Goal: Transaction & Acquisition: Purchase product/service

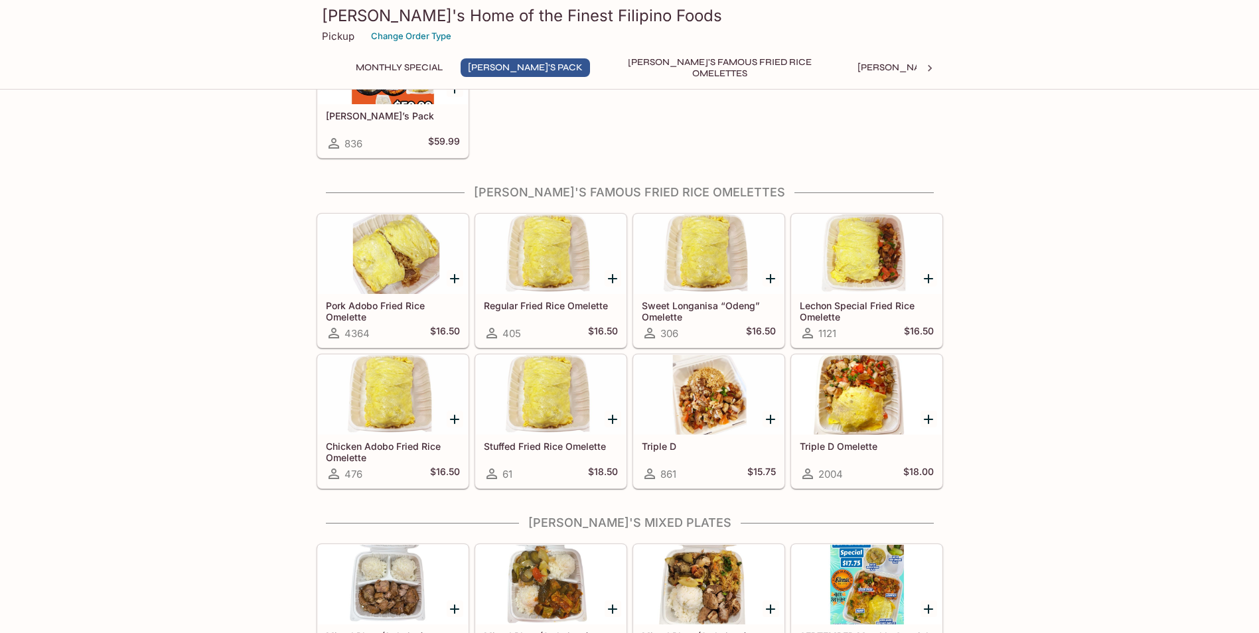
scroll to position [332, 0]
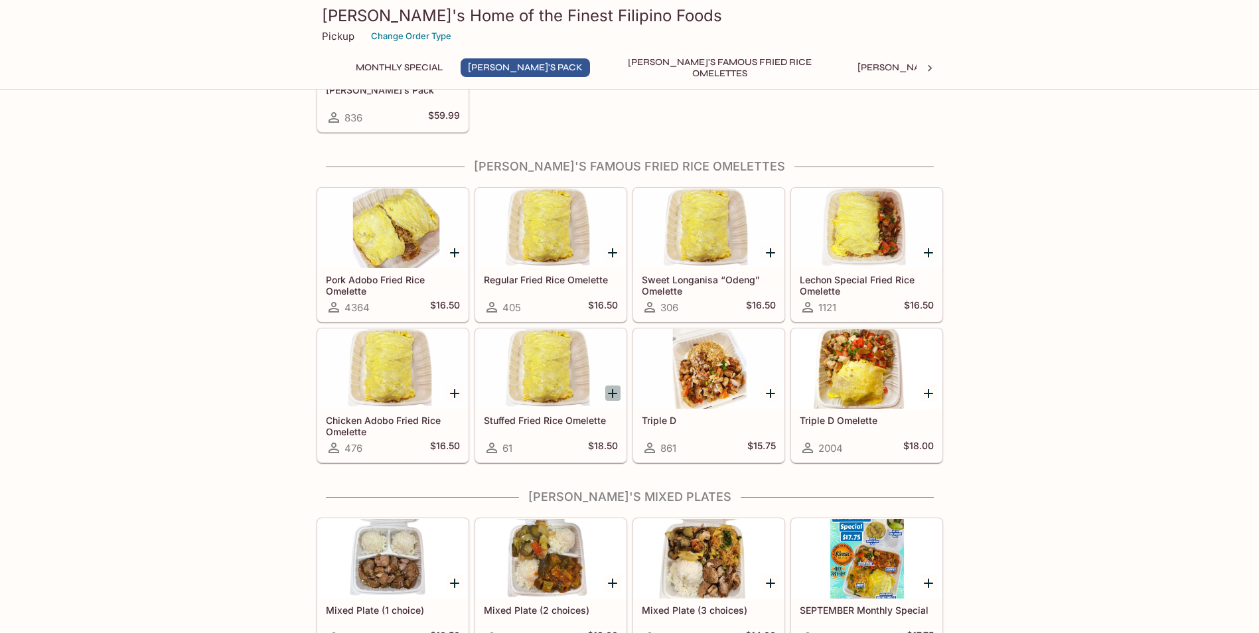
click at [613, 392] on icon "Add Stuffed Fried Rice Omelette" at bounding box center [612, 393] width 9 height 9
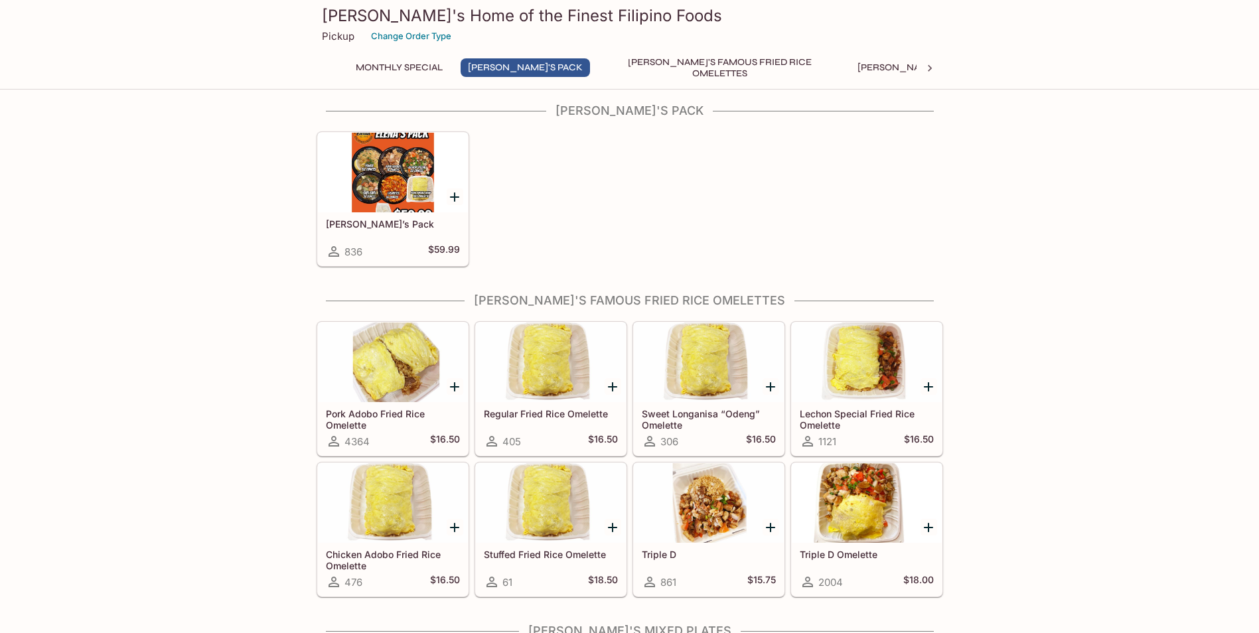
scroll to position [199, 0]
click at [772, 384] on icon "Add Sweet Longanisa “Odeng” Omelette" at bounding box center [770, 386] width 16 height 16
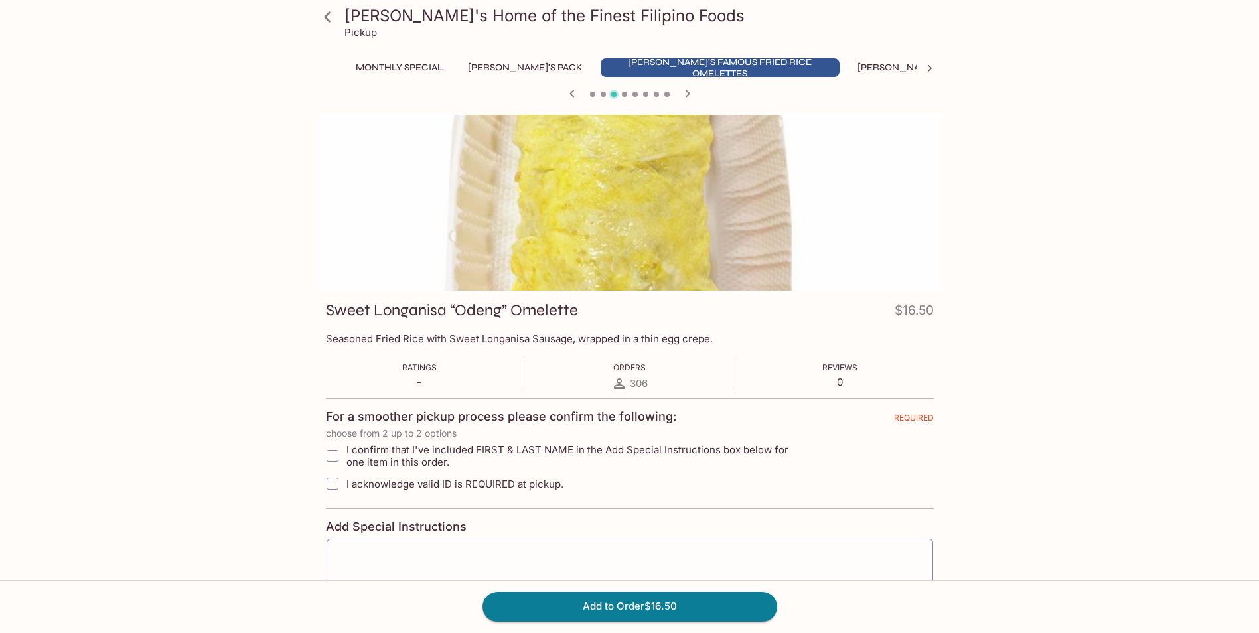
click at [328, 17] on icon at bounding box center [327, 16] width 23 height 23
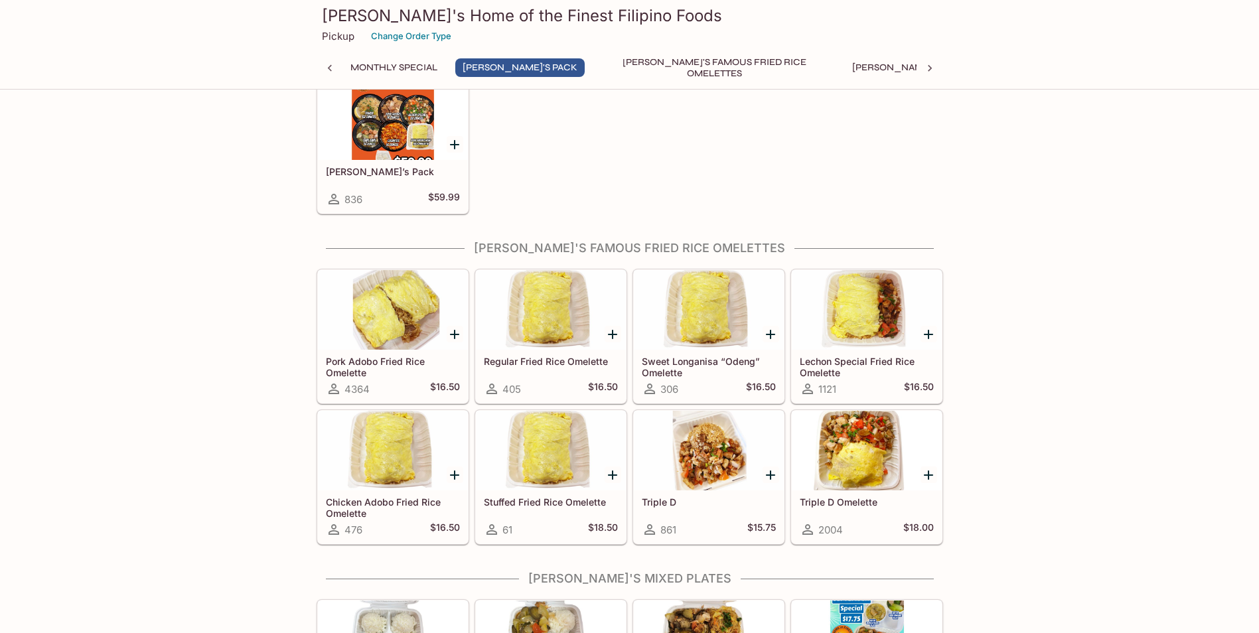
scroll to position [265, 0]
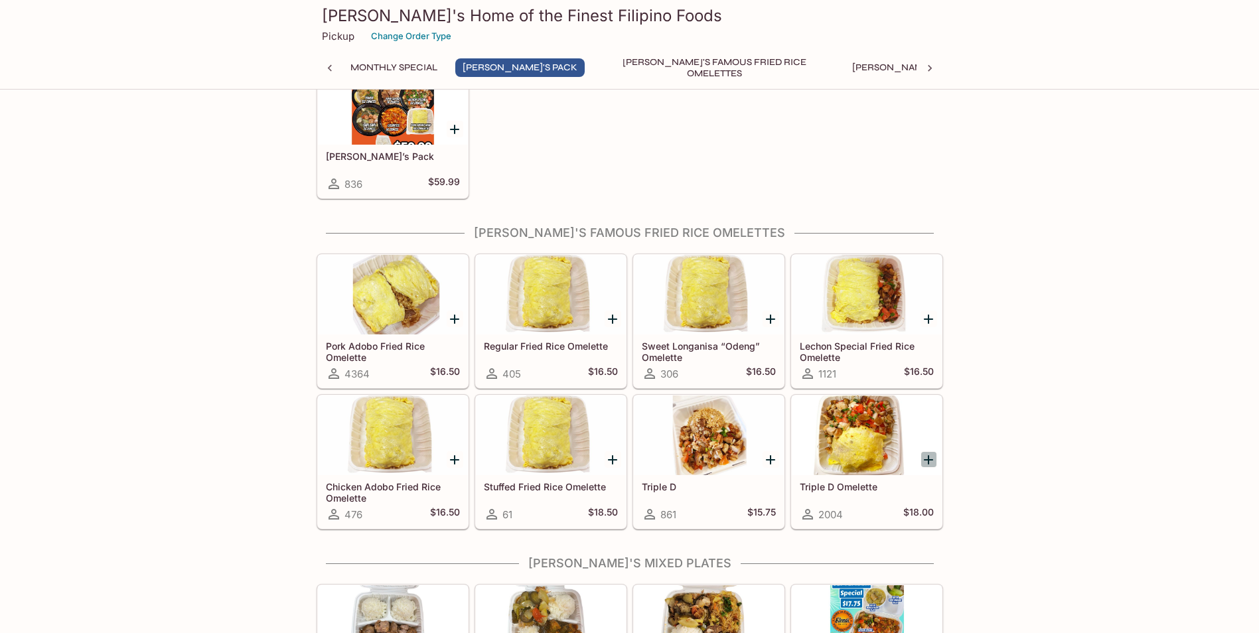
click at [926, 459] on icon "Add Triple D Omelette" at bounding box center [928, 460] width 16 height 16
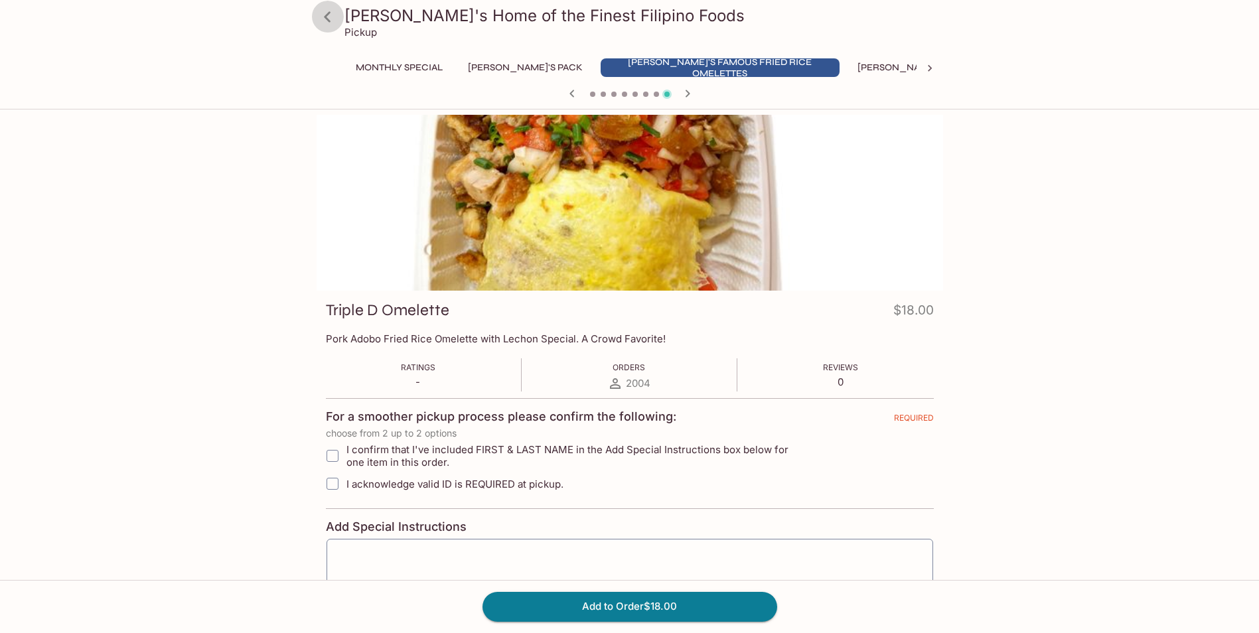
click at [326, 19] on icon at bounding box center [327, 16] width 7 height 11
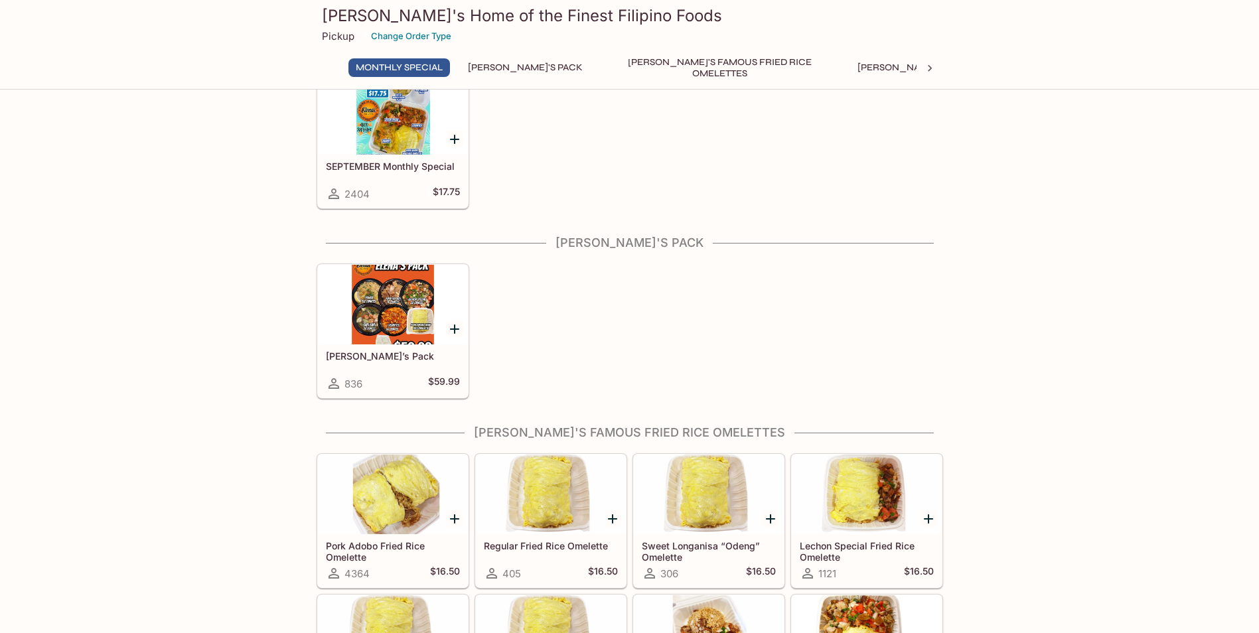
scroll to position [66, 0]
click at [925, 518] on icon "Add Lechon Special Fried Rice Omelette" at bounding box center [928, 518] width 9 height 9
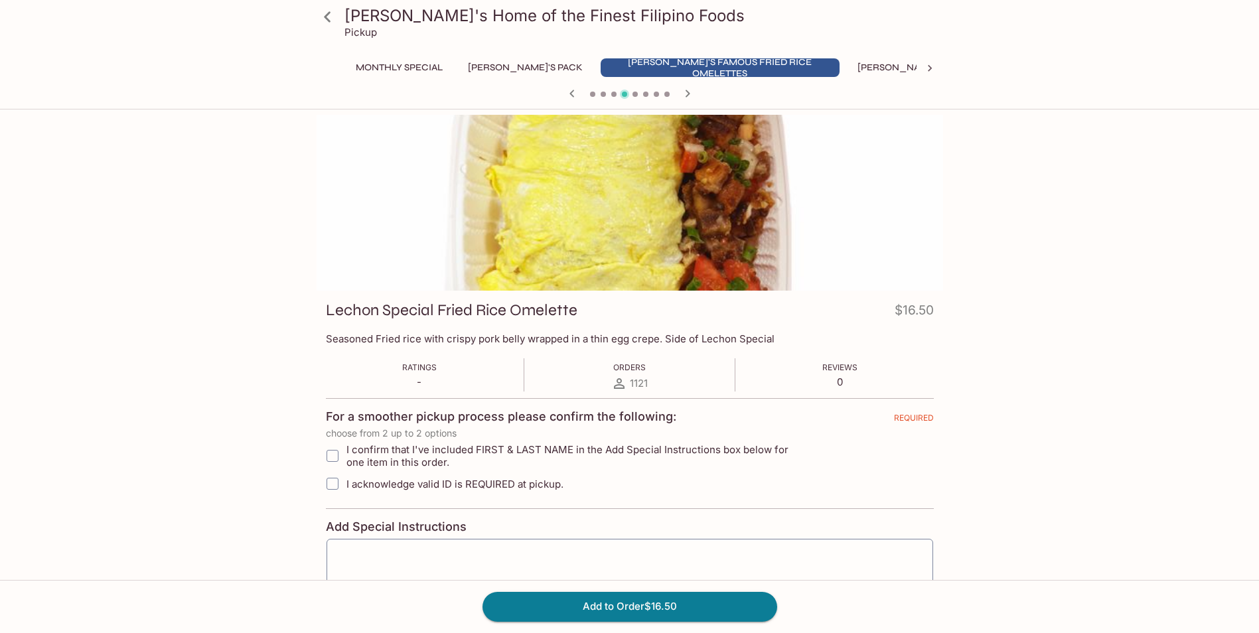
click at [325, 21] on icon at bounding box center [327, 16] width 23 height 23
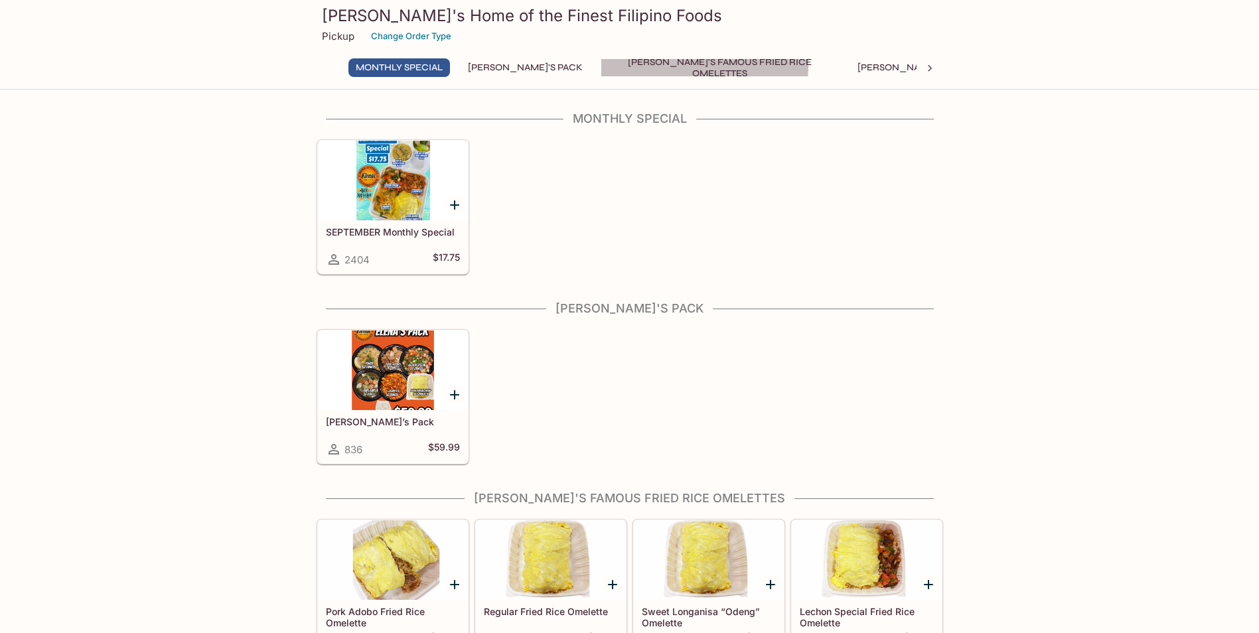
click at [616, 65] on button "[PERSON_NAME]'s Famous Fried Rice Omelettes" at bounding box center [720, 67] width 239 height 19
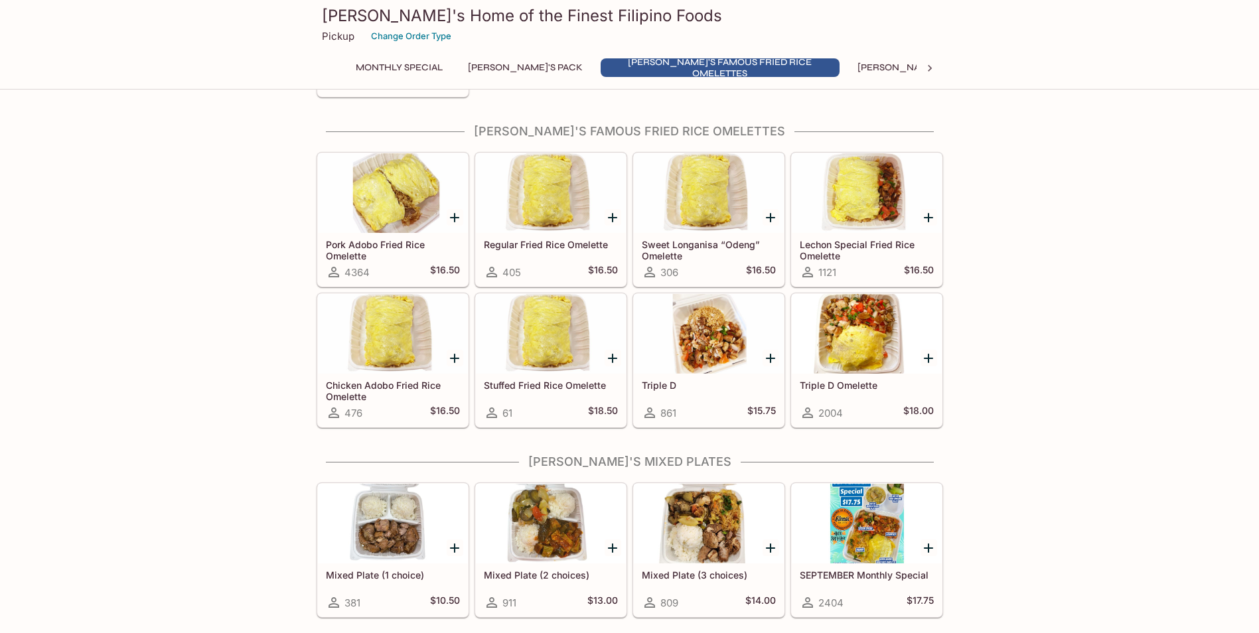
scroll to position [378, 0]
